Goal: Obtain resource: Obtain resource

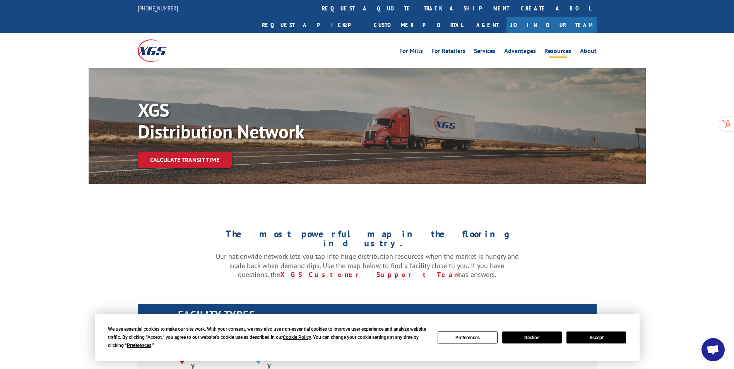
click at [552, 48] on link "Resources" at bounding box center [557, 52] width 27 height 9
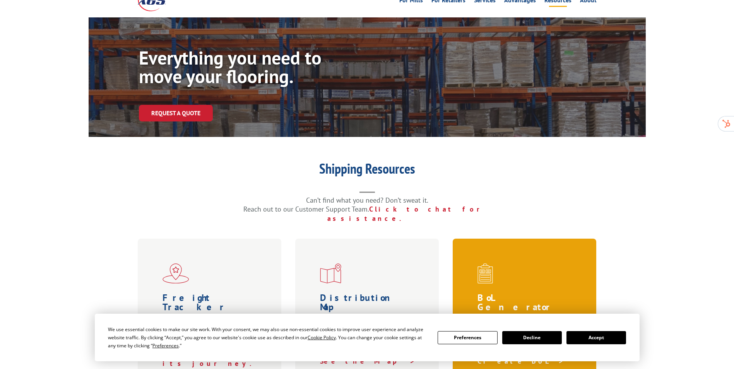
scroll to position [155, 0]
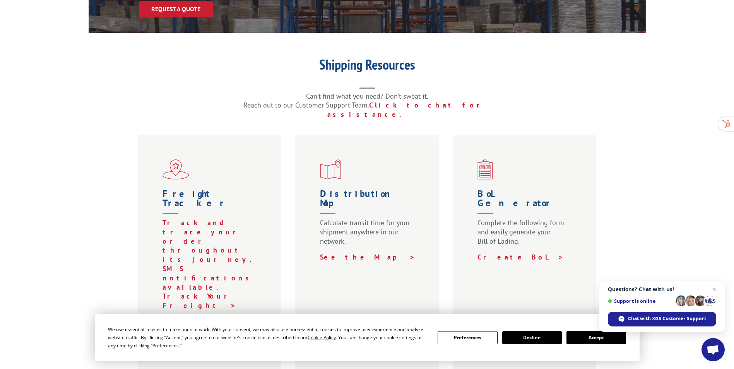
click at [600, 338] on button "Accept" at bounding box center [596, 337] width 60 height 13
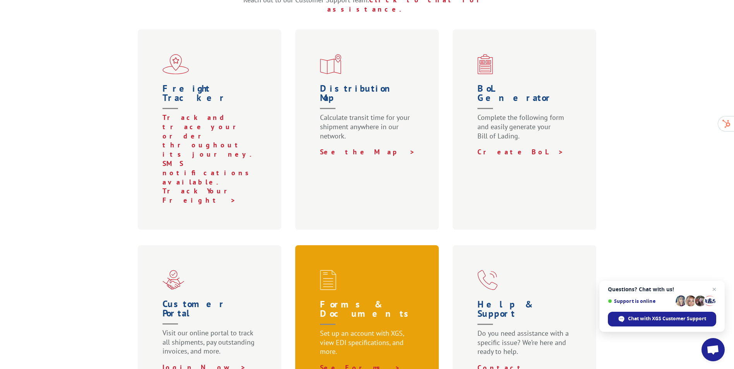
scroll to position [271, 0]
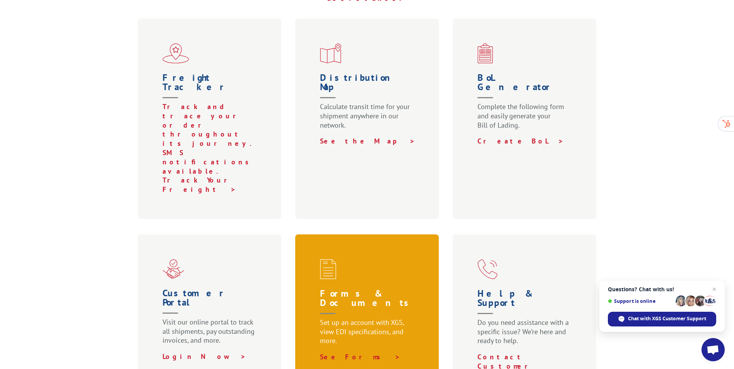
click at [390, 289] on h1 "Forms & Documents" at bounding box center [368, 303] width 97 height 29
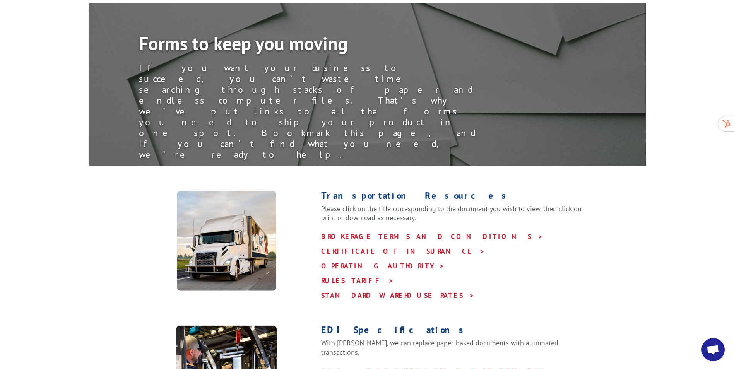
scroll to position [77, 0]
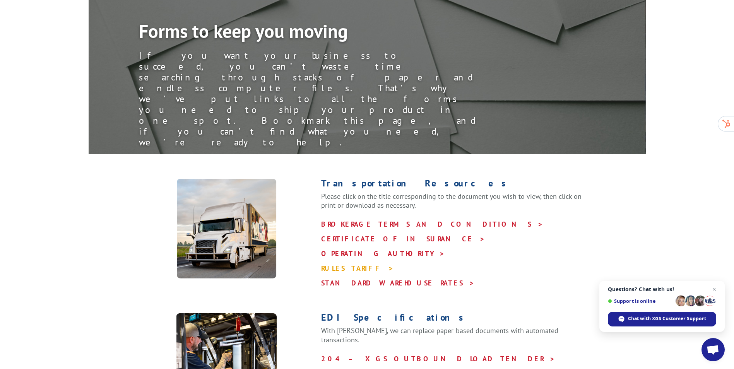
click at [353, 264] on link "RULES TARIFF >" at bounding box center [357, 268] width 73 height 9
